Goal: Information Seeking & Learning: Check status

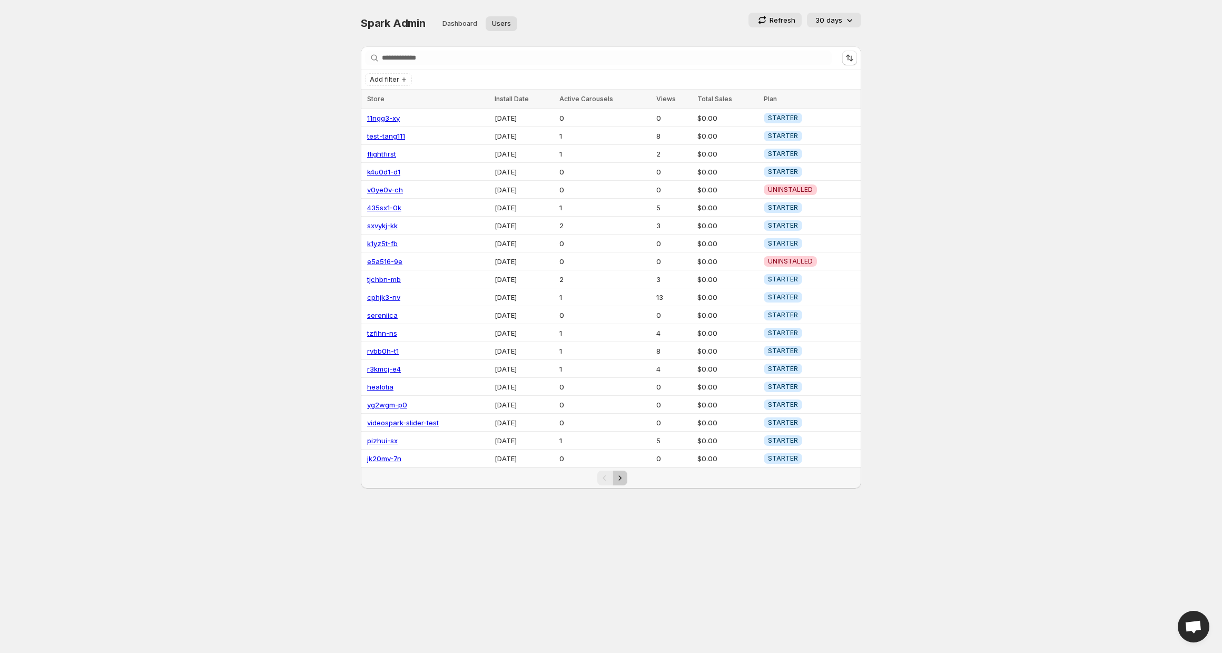
click at [621, 475] on icon "Next" at bounding box center [620, 477] width 11 height 11
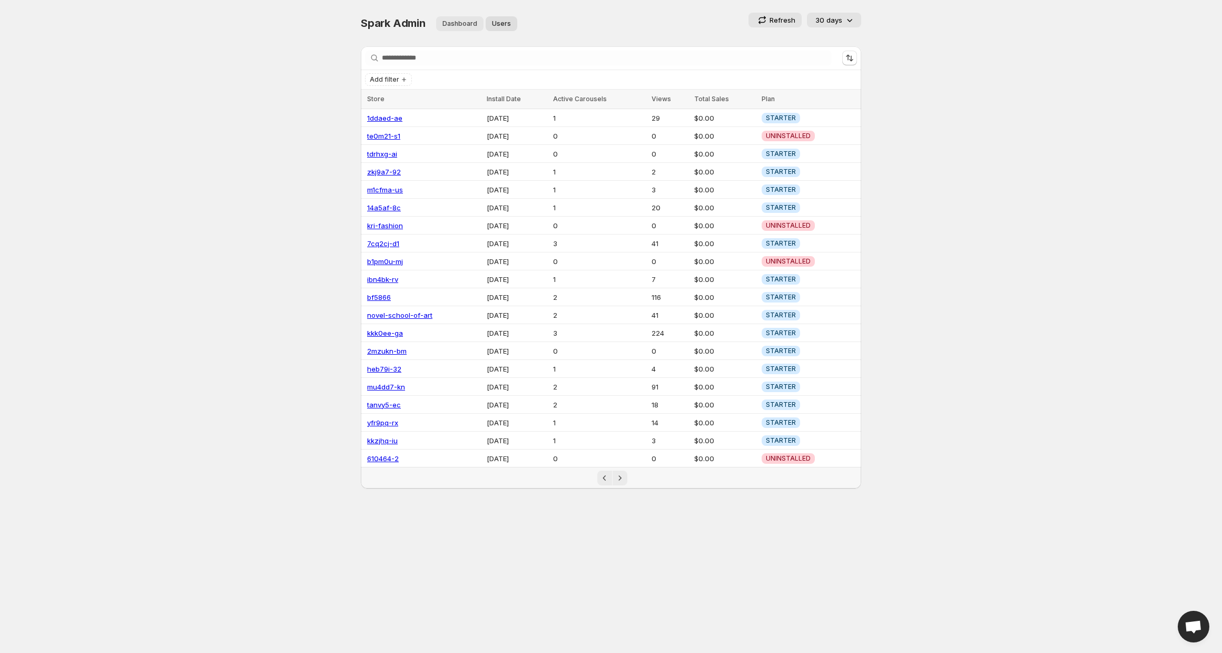
click at [454, 25] on span "Dashboard" at bounding box center [459, 23] width 35 height 8
click at [450, 24] on span "Dashboard" at bounding box center [459, 23] width 35 height 8
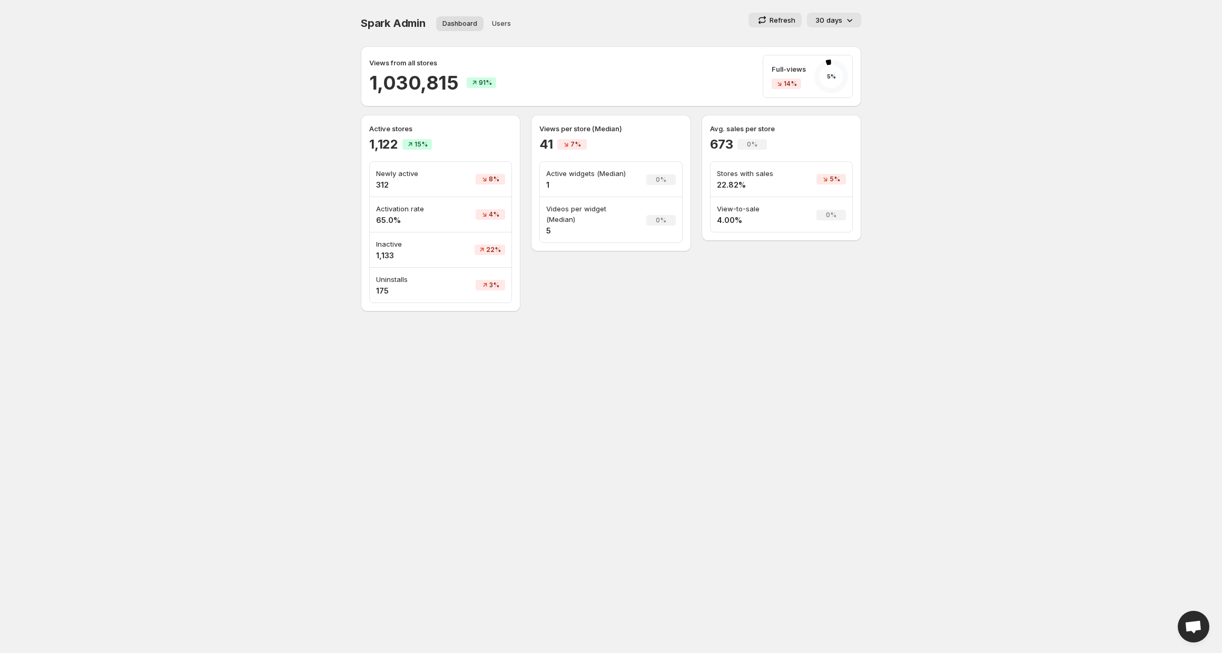
click at [842, 19] on div "30 days" at bounding box center [835, 20] width 40 height 11
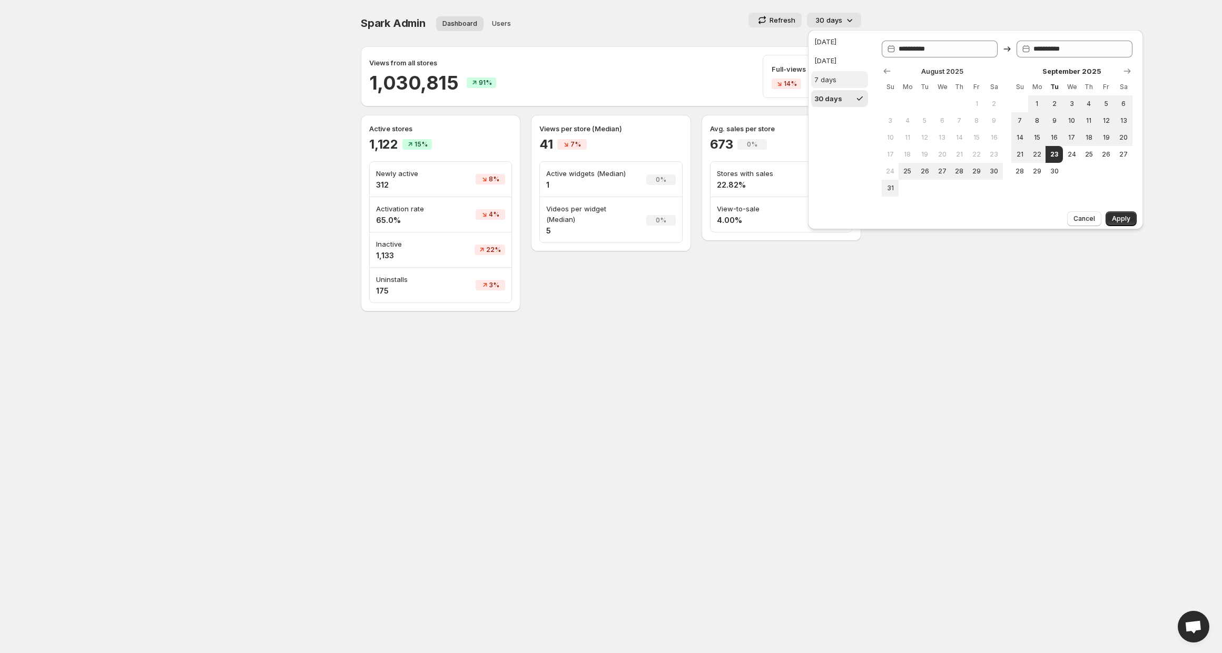
click at [831, 77] on div "7 days" at bounding box center [825, 79] width 22 height 11
type input "**********"
click at [1125, 214] on span "Apply" at bounding box center [1121, 218] width 18 height 8
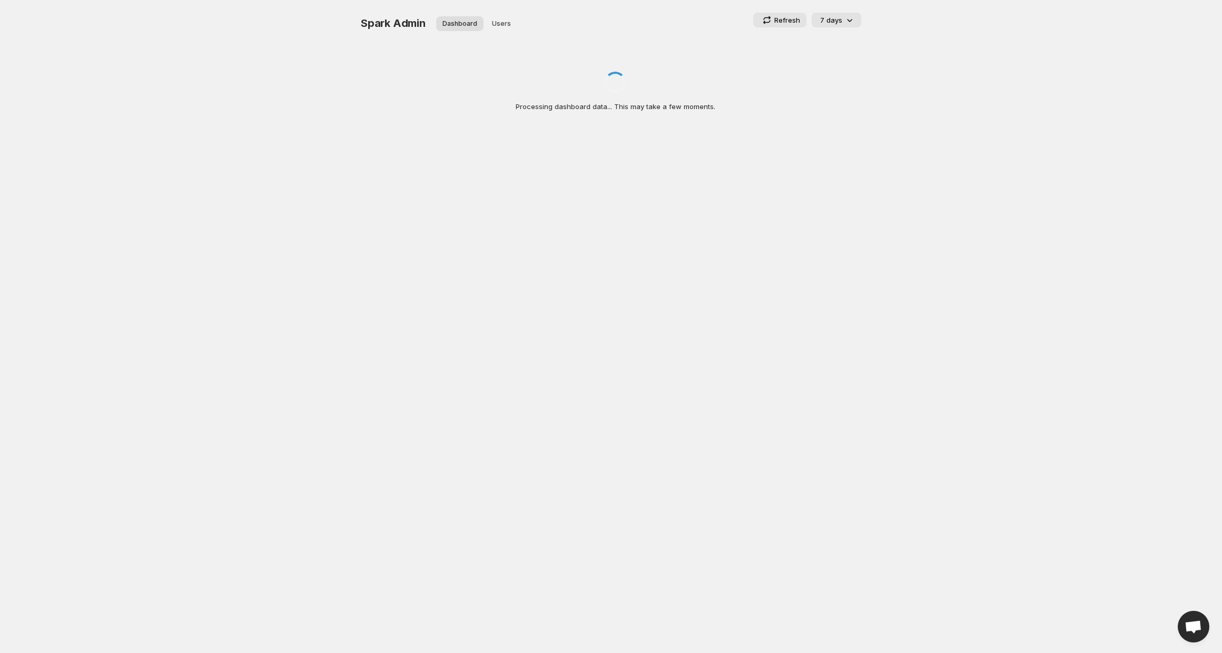
click at [780, 19] on p "Refresh" at bounding box center [787, 20] width 26 height 11
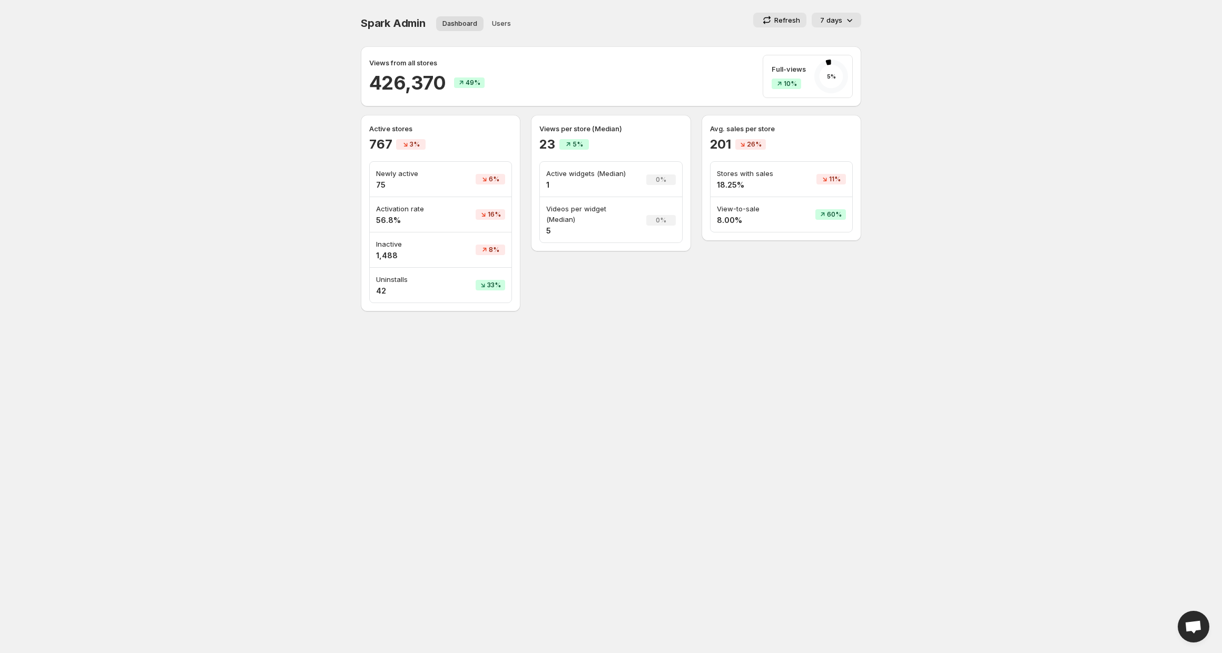
click at [840, 20] on p "7 days" at bounding box center [831, 20] width 22 height 11
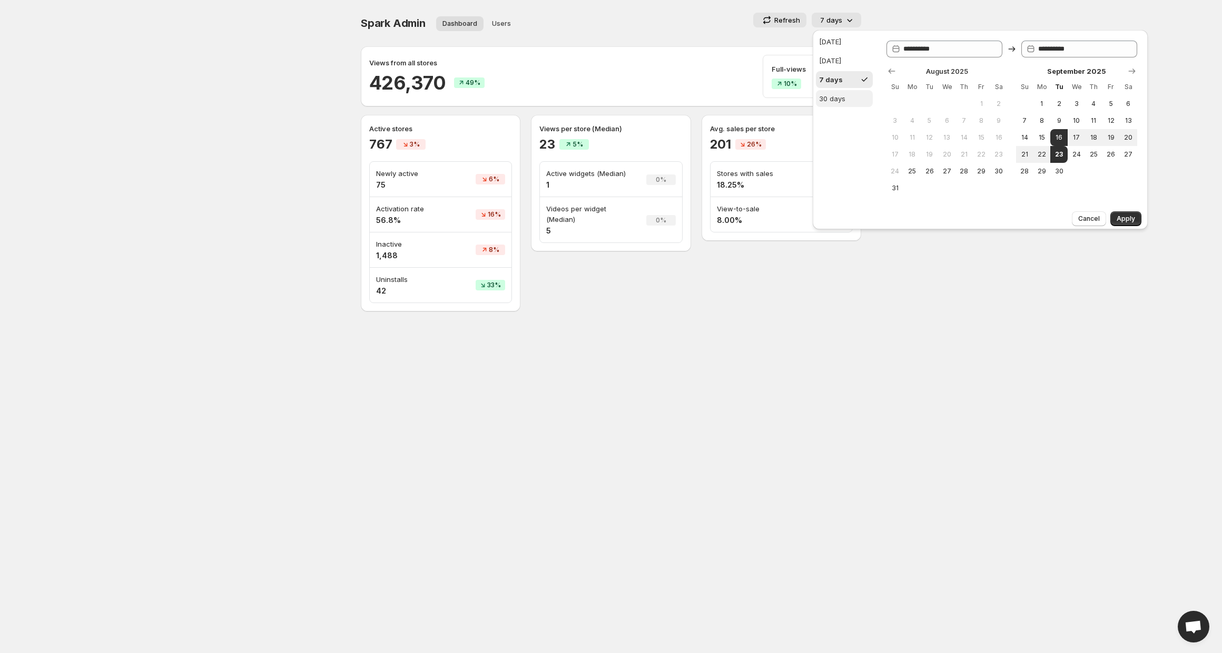
click at [844, 103] on div "30 days" at bounding box center [832, 98] width 26 height 11
type input "**********"
click at [1130, 222] on span "Apply" at bounding box center [1126, 218] width 18 height 8
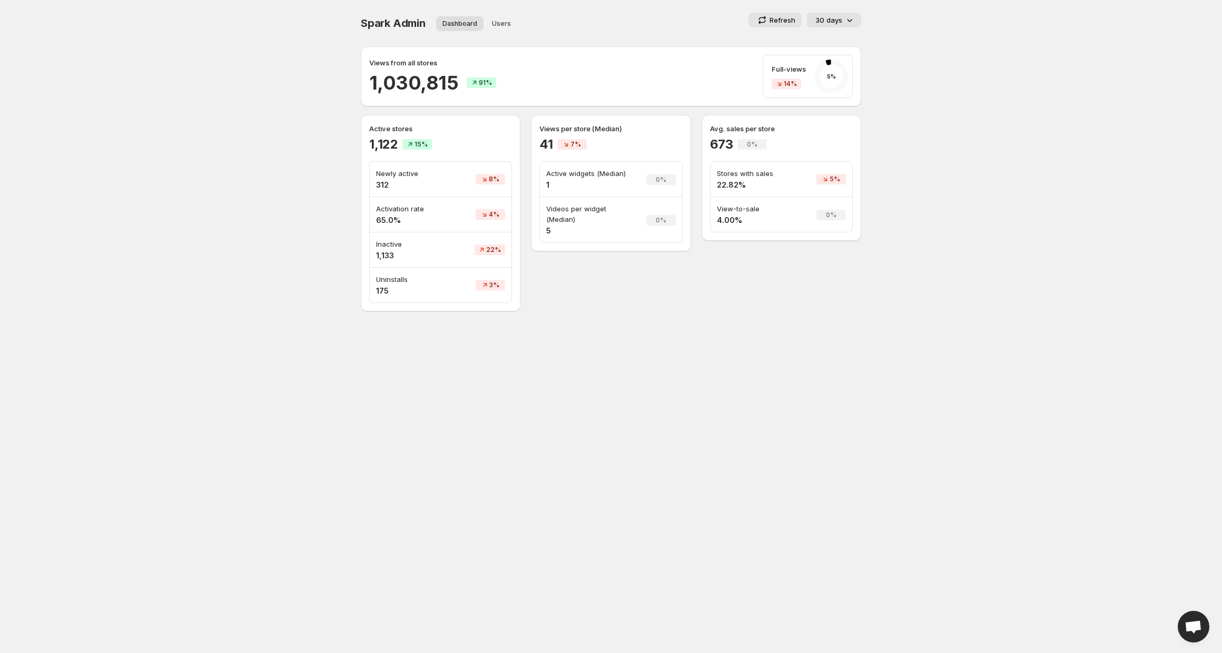
click at [717, 147] on h2 "673" at bounding box center [721, 144] width 23 height 17
click at [712, 145] on h2 "673" at bounding box center [721, 144] width 23 height 17
click at [708, 138] on div "Avg. sales per store 673 0% Stores with sales 22.82% 5% View-to-sale 4.00% 0%" at bounding box center [782, 178] width 160 height 126
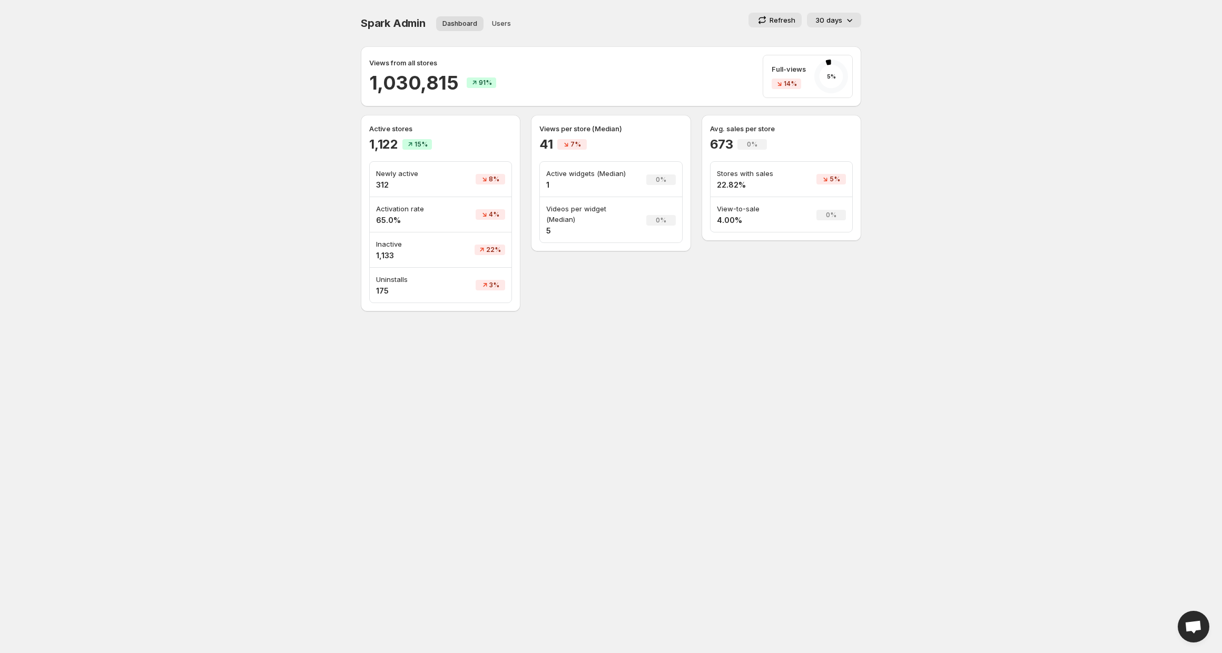
click at [708, 138] on div "Avg. sales per store 673 0% Stores with sales 22.82% 5% View-to-sale 4.00% 0%" at bounding box center [782, 178] width 160 height 126
click at [712, 141] on h2 "673" at bounding box center [721, 144] width 23 height 17
click at [765, 384] on body "Home Feeds Videos Subscription Settings Spark Admin. This page is ready Spark A…" at bounding box center [611, 326] width 1222 height 653
click at [784, 86] on span "14%" at bounding box center [790, 84] width 13 height 8
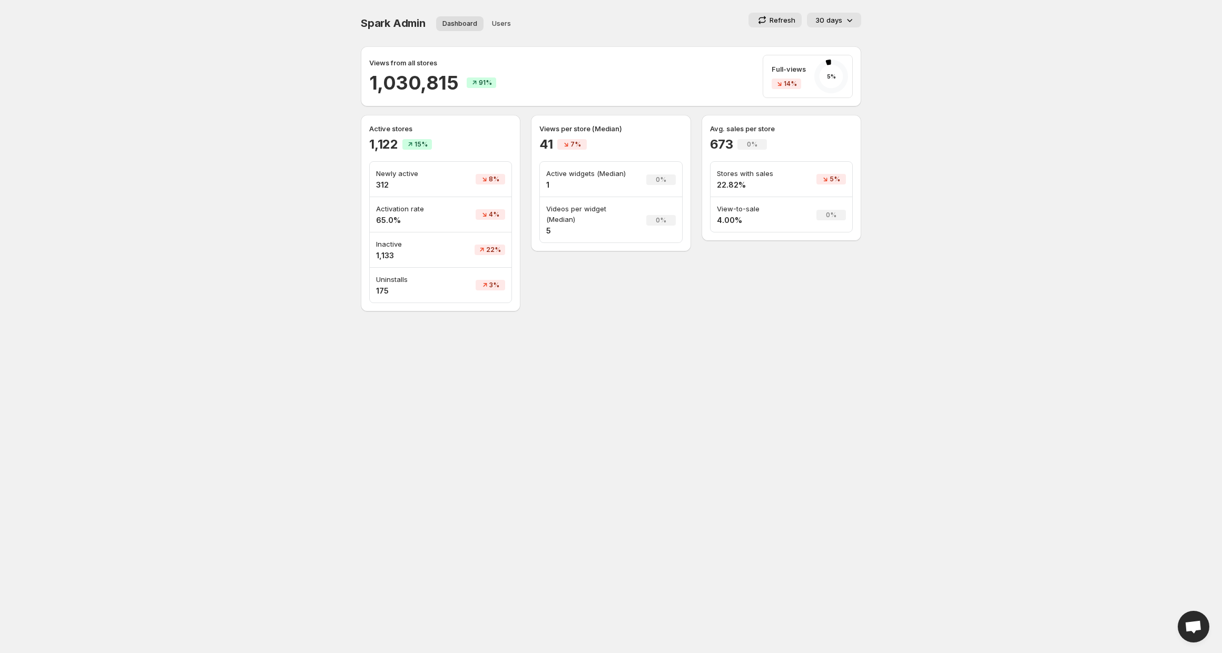
click at [784, 86] on span "14%" at bounding box center [790, 84] width 13 height 8
click at [811, 80] on icon at bounding box center [831, 76] width 42 height 42
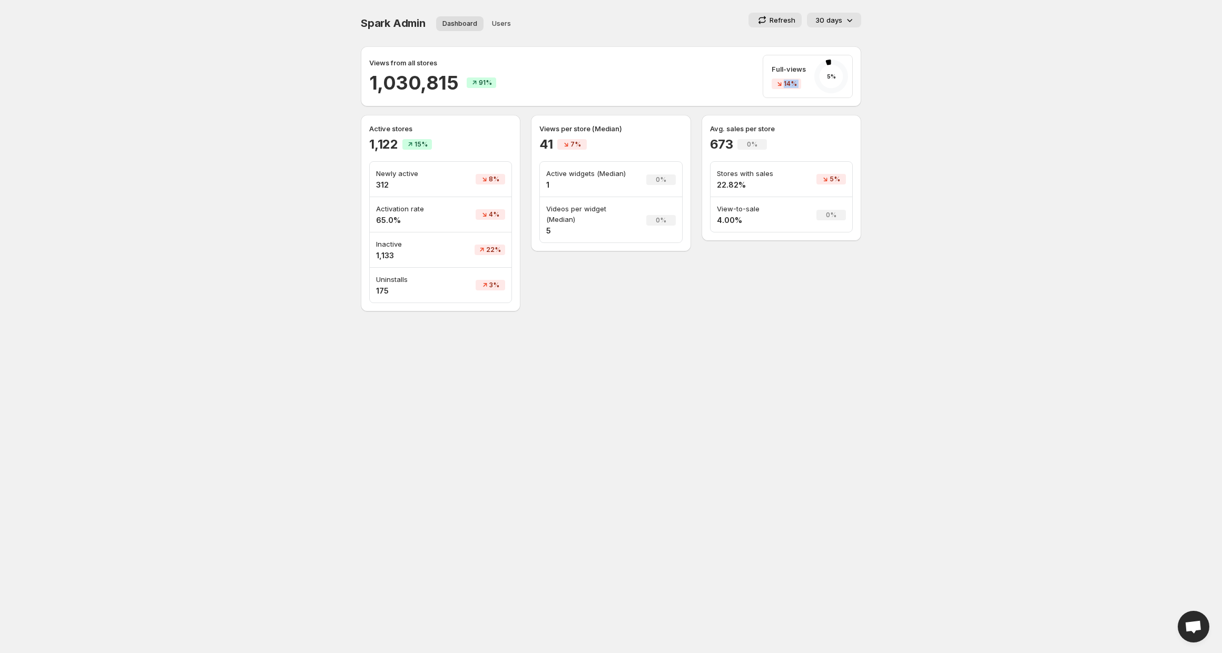
click at [793, 77] on div "Full-views 14%" at bounding box center [789, 76] width 34 height 25
click at [782, 67] on p "Full-views" at bounding box center [789, 69] width 34 height 11
click at [807, 75] on div "Full-views 14% 5 %" at bounding box center [812, 76] width 81 height 42
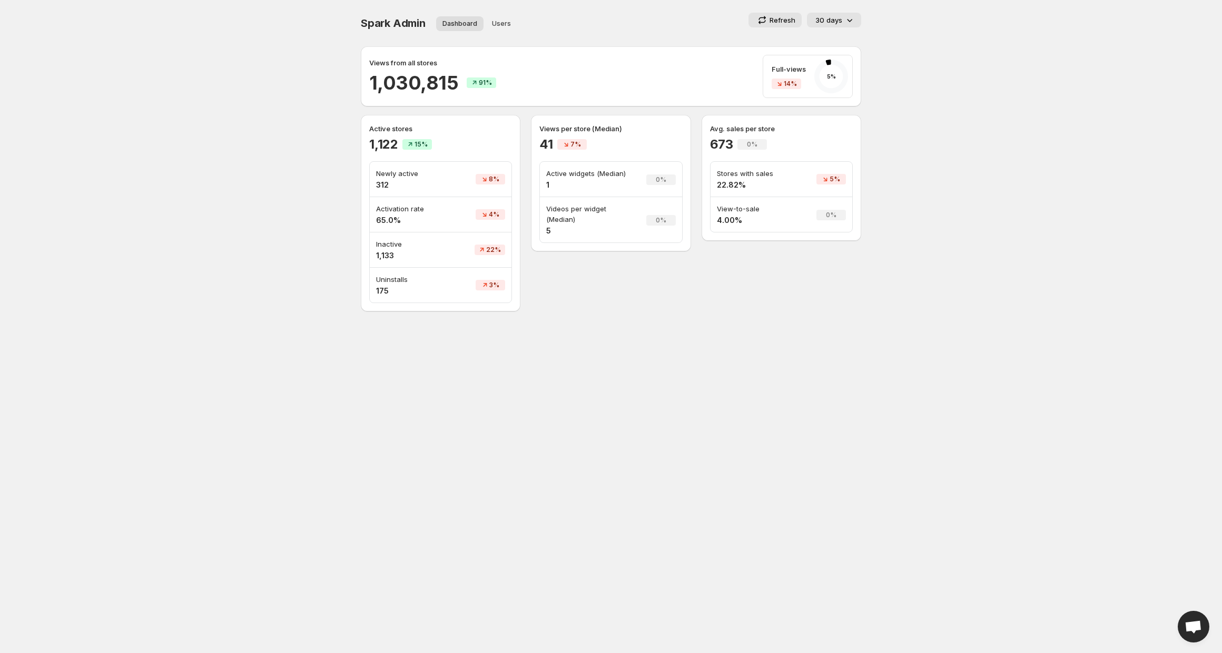
click at [481, 88] on div "1,030,815 91%" at bounding box center [432, 82] width 127 height 25
click at [480, 85] on span "91%" at bounding box center [485, 82] width 13 height 8
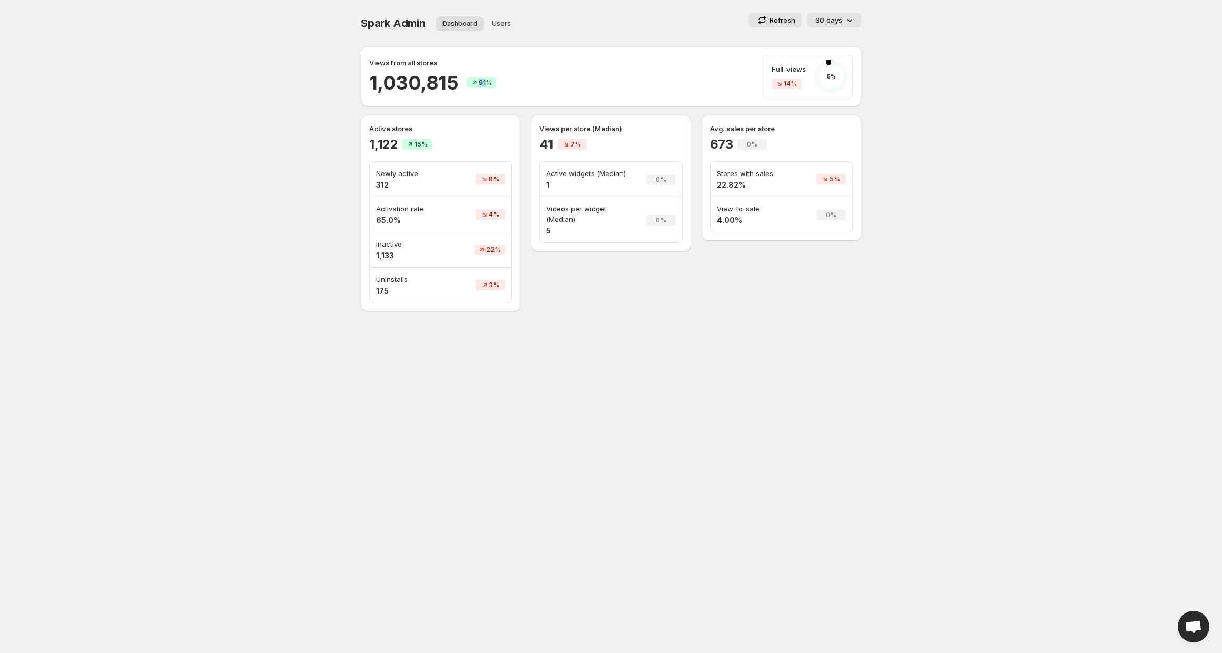
click at [467, 81] on div "91%" at bounding box center [481, 82] width 29 height 11
click at [451, 95] on div "Views from all stores 1,030,815 91% Full-views 14% 5 %" at bounding box center [610, 76] width 483 height 43
drag, startPoint x: 457, startPoint y: 78, endPoint x: 366, endPoint y: 70, distance: 91.5
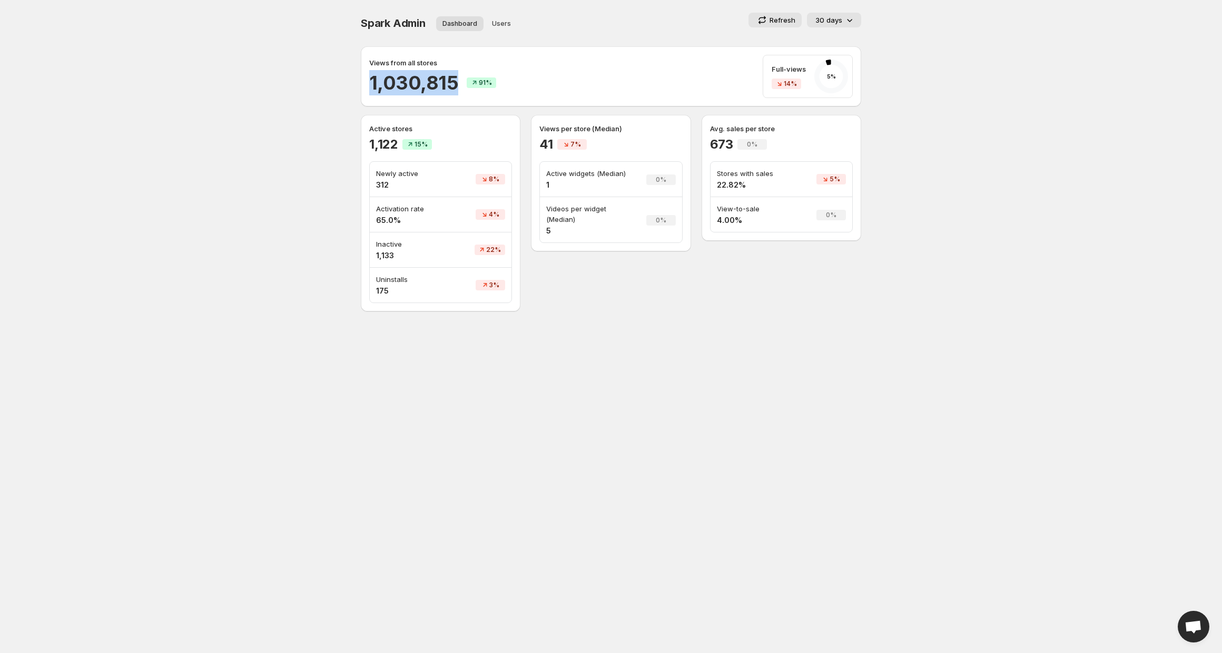
click at [366, 70] on div "Views from all stores 1,030,815 91% Full-views 14% 5 %" at bounding box center [611, 76] width 500 height 60
click at [398, 82] on h2 "1,030,815" at bounding box center [413, 82] width 89 height 25
click at [403, 80] on h2 "1,030,815" at bounding box center [413, 82] width 89 height 25
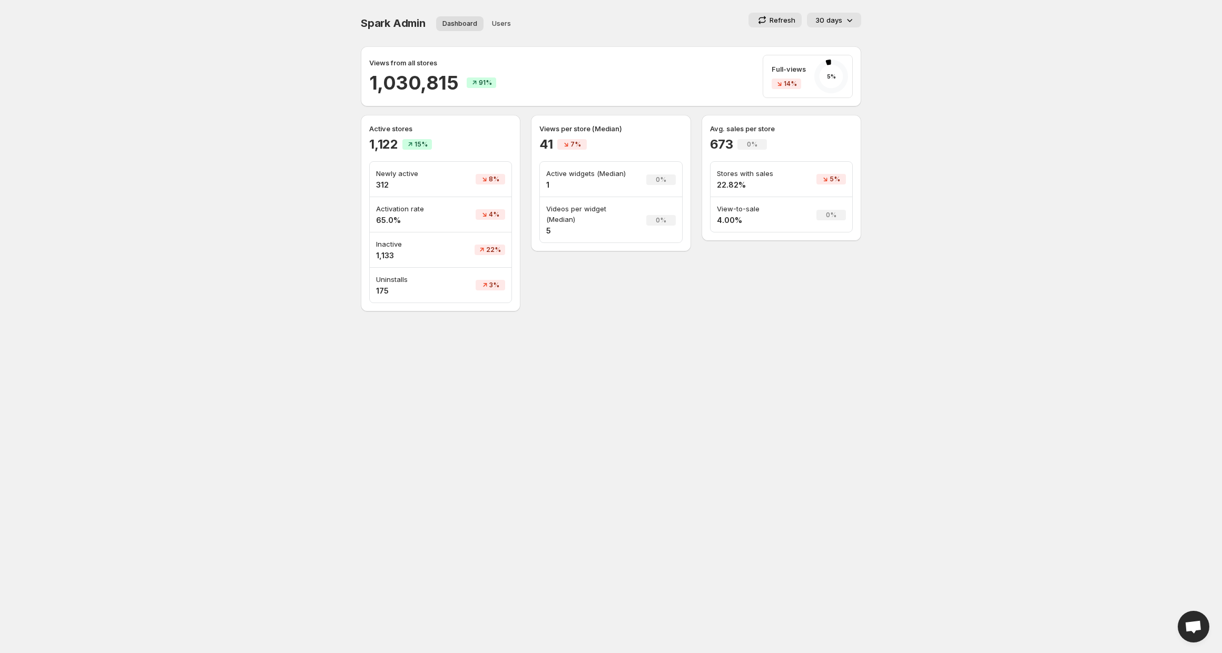
click at [403, 80] on h2 "1,030,815" at bounding box center [413, 82] width 89 height 25
click at [394, 77] on h2 "1,030,815" at bounding box center [413, 82] width 89 height 25
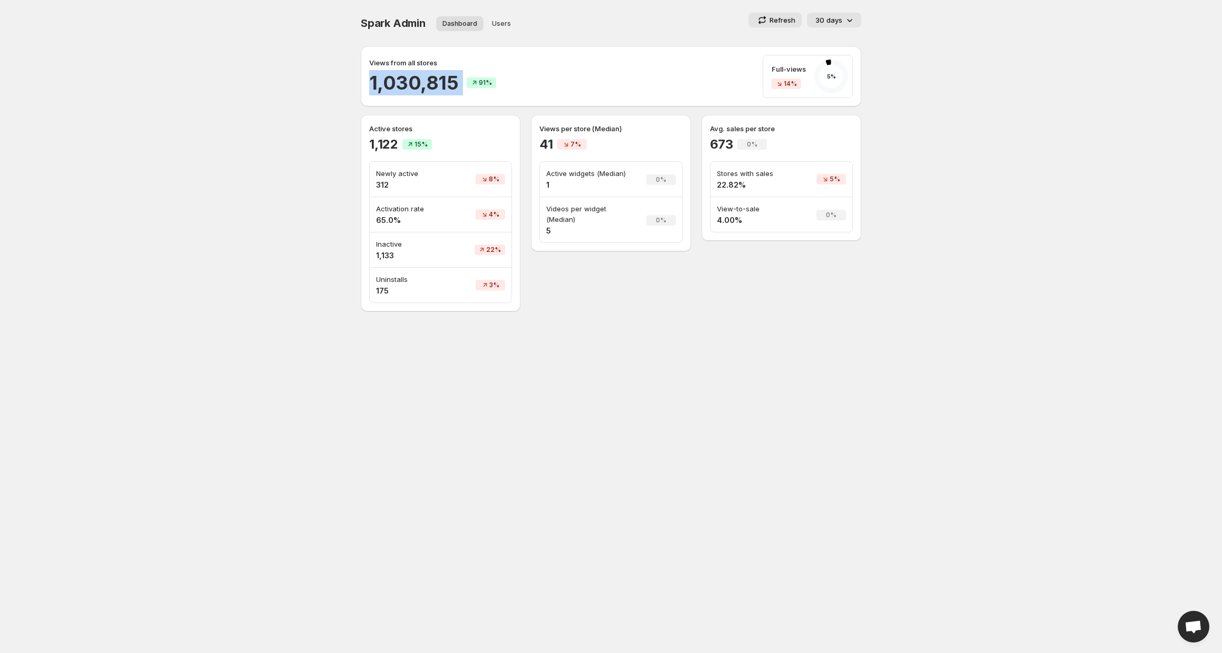
click at [490, 58] on div "Views from all stores" at bounding box center [432, 62] width 127 height 11
click at [769, 91] on div "Full-views 14% 5 %" at bounding box center [808, 76] width 90 height 43
click at [786, 84] on span "14%" at bounding box center [790, 84] width 13 height 8
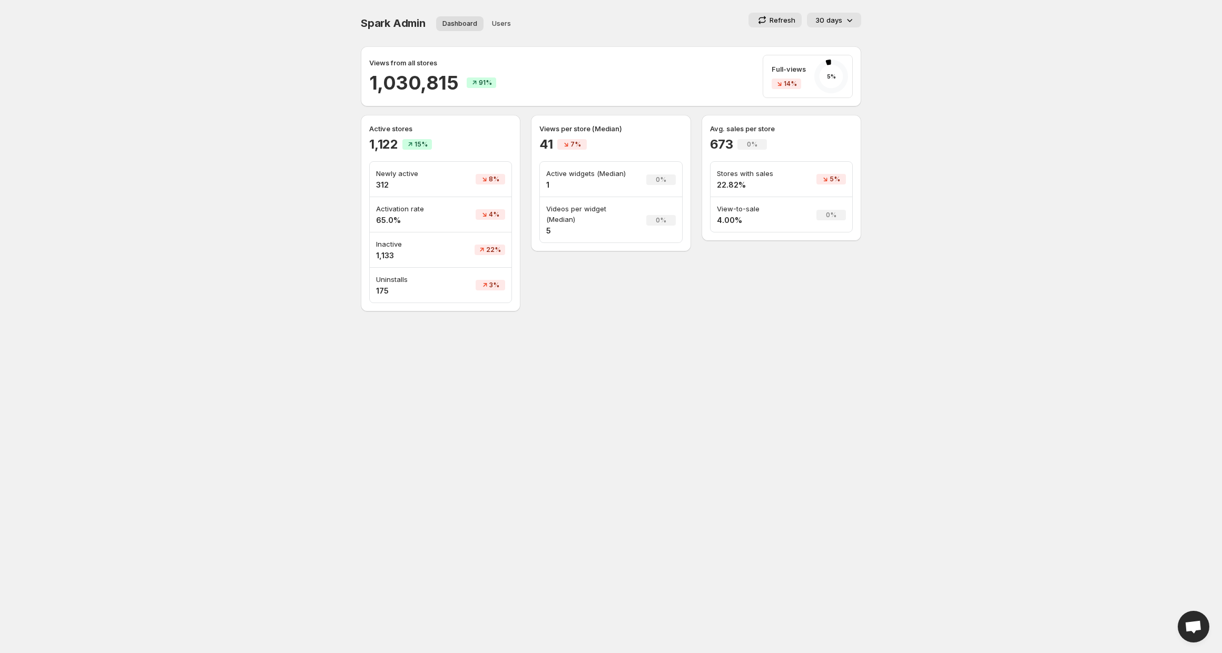
click at [786, 84] on span "14%" at bounding box center [790, 84] width 13 height 8
click at [896, 60] on body "Home Feeds Videos Subscription Settings Spark Admin. This page is ready Spark A…" at bounding box center [611, 326] width 1222 height 653
